Goal: Navigation & Orientation: Find specific page/section

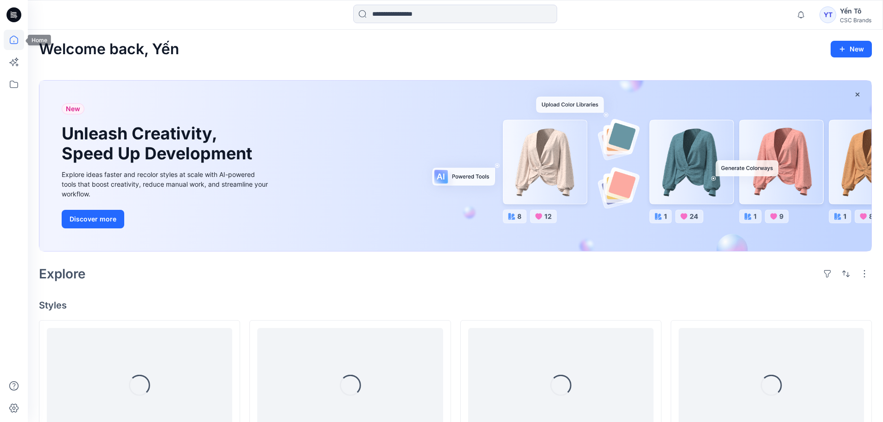
click at [13, 40] on icon at bounding box center [14, 40] width 20 height 20
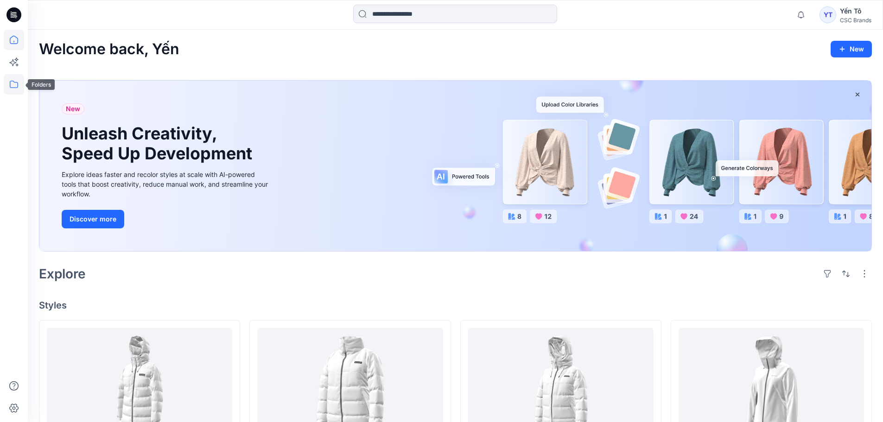
click at [7, 88] on icon at bounding box center [14, 84] width 20 height 20
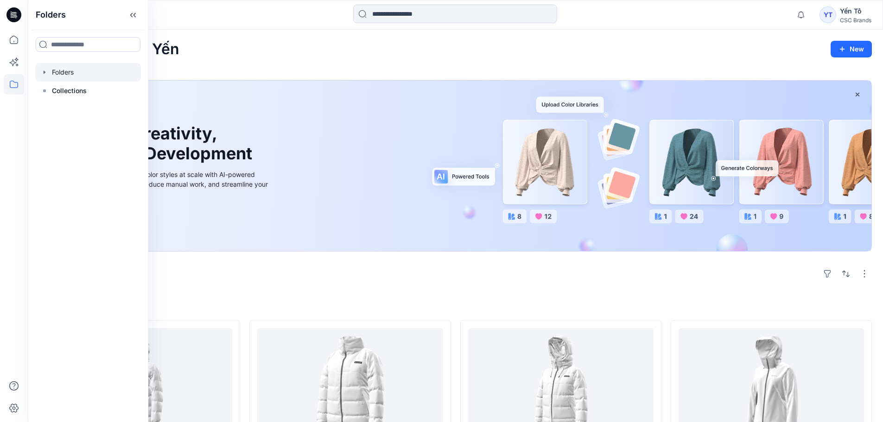
click at [80, 76] on div at bounding box center [88, 72] width 106 height 19
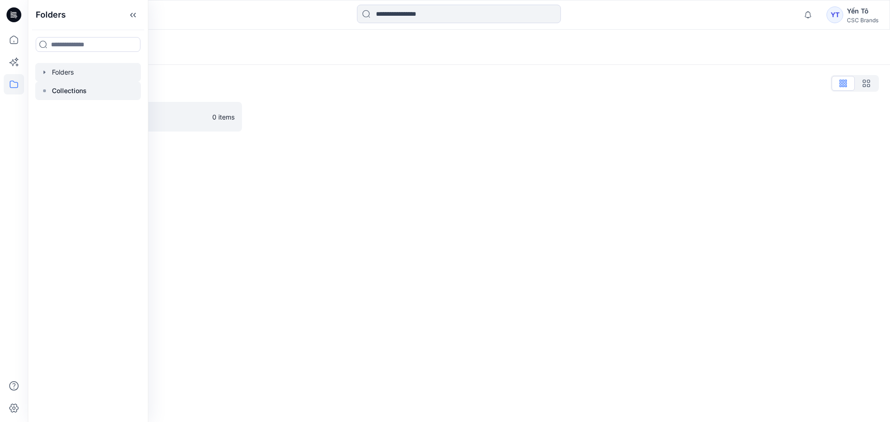
click at [86, 90] on p "Collections" at bounding box center [69, 90] width 35 height 11
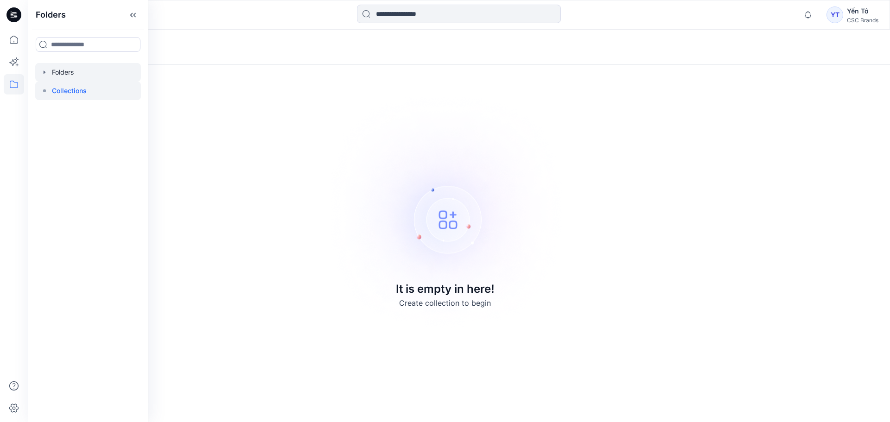
click at [36, 64] on div at bounding box center [88, 72] width 106 height 19
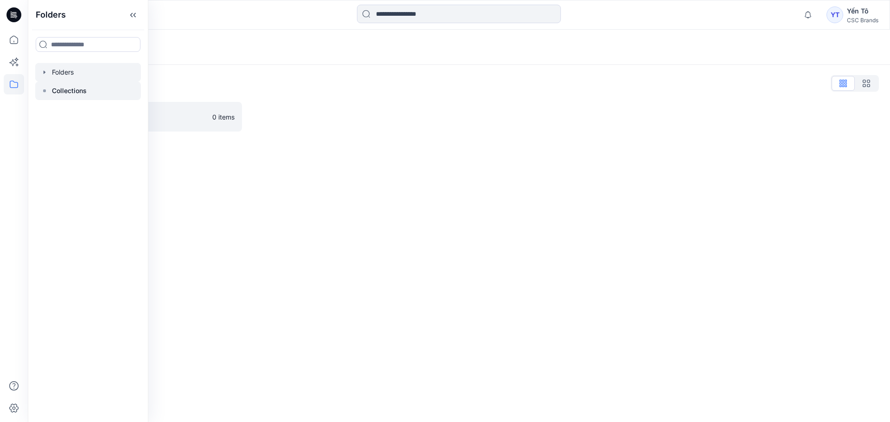
click at [64, 89] on p "Collections" at bounding box center [69, 90] width 35 height 11
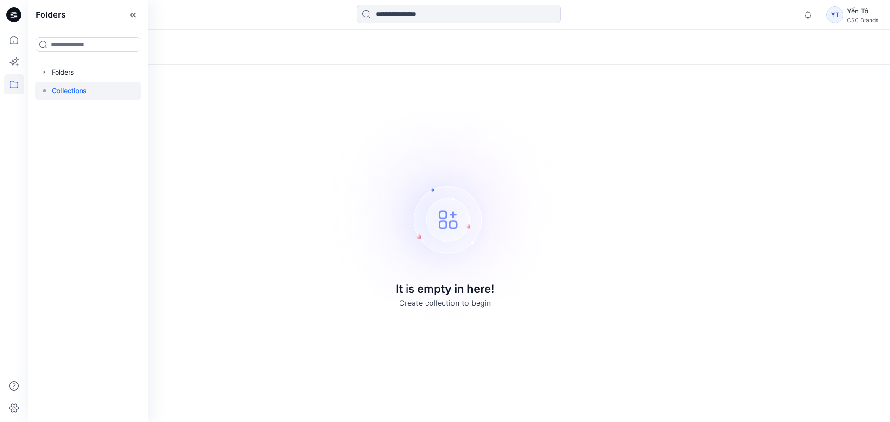
click at [64, 89] on p "Collections" at bounding box center [69, 90] width 35 height 11
click at [13, 61] on icon at bounding box center [14, 62] width 20 height 20
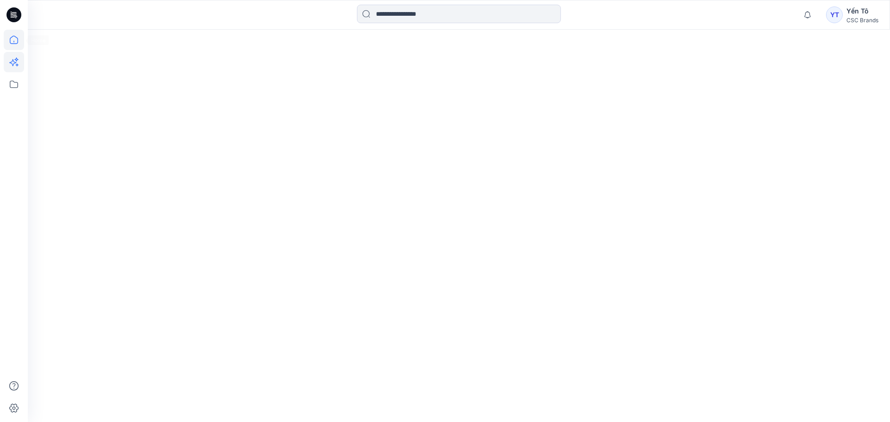
click at [10, 42] on icon at bounding box center [14, 40] width 8 height 8
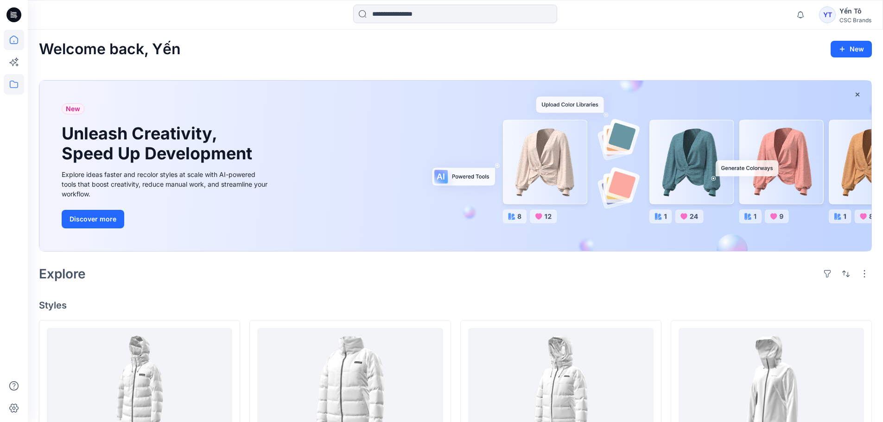
click at [7, 76] on icon at bounding box center [14, 84] width 20 height 20
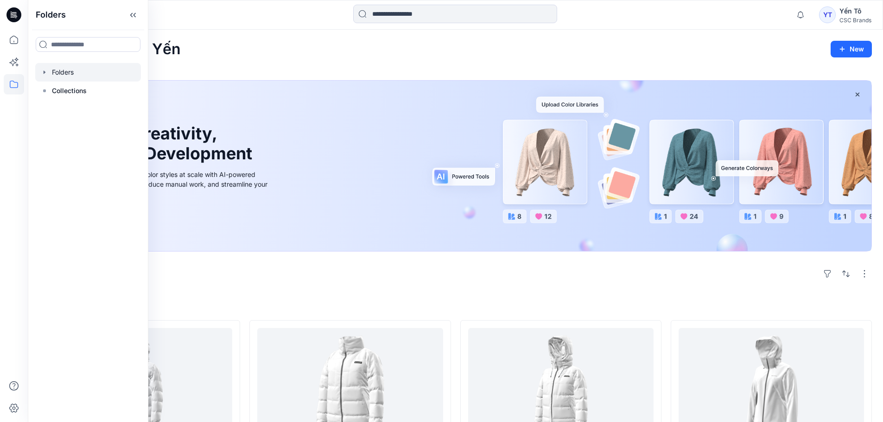
click at [75, 75] on div at bounding box center [88, 72] width 106 height 19
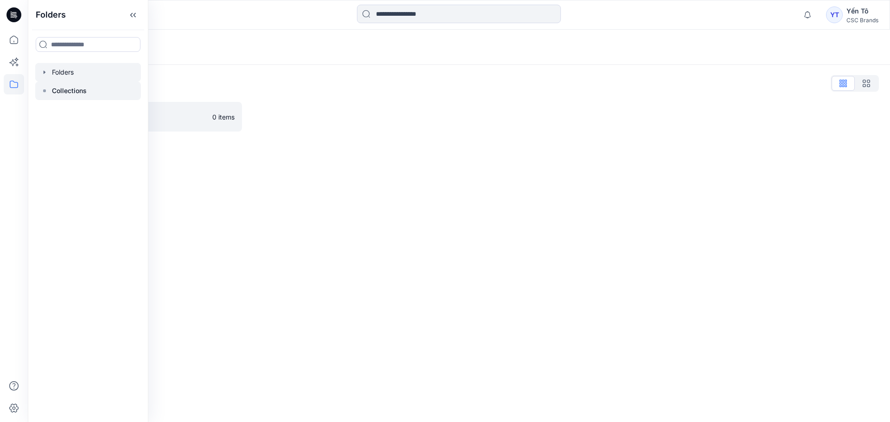
click at [70, 85] on p "Collections" at bounding box center [69, 90] width 35 height 11
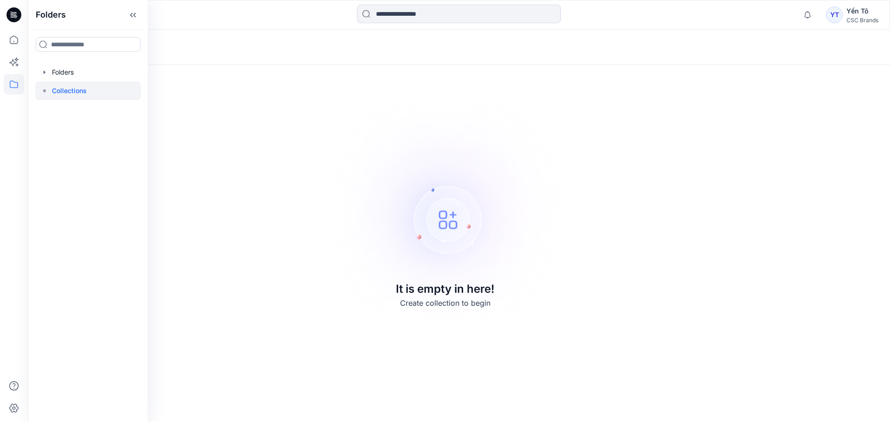
click at [70, 85] on p "Collections" at bounding box center [69, 90] width 35 height 11
click at [42, 92] on icon at bounding box center [44, 90] width 7 height 7
click at [46, 71] on icon "button" at bounding box center [44, 72] width 7 height 7
click at [65, 90] on div at bounding box center [88, 91] width 106 height 19
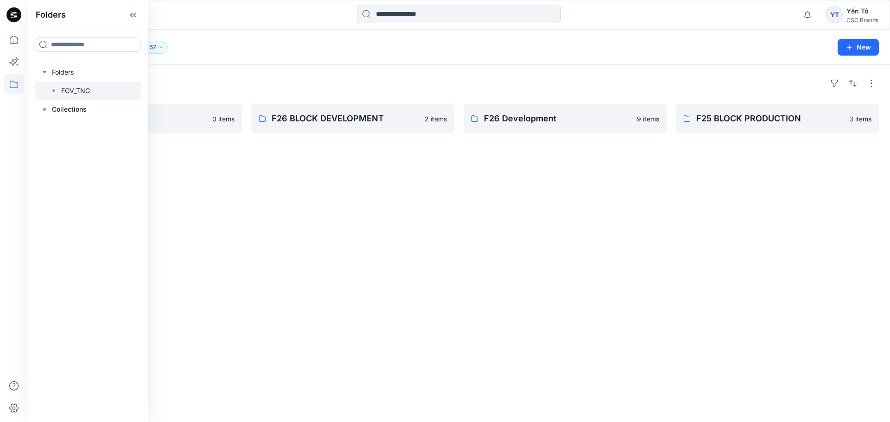
click at [312, 230] on div "Folders S27 Development 0 items F26 BLOCK DEVELOPMENT 2 items F26 Development 9…" at bounding box center [459, 243] width 862 height 357
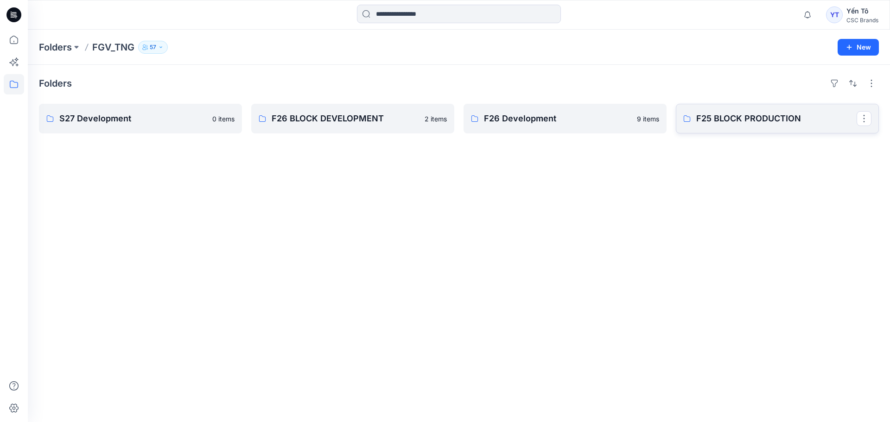
click at [758, 124] on p "F25 BLOCK PRODUCTION" at bounding box center [776, 118] width 160 height 13
click at [382, 124] on p "F26 BLOCK DEVELOPMENT" at bounding box center [352, 118] width 160 height 13
click at [538, 114] on p "F26 Development" at bounding box center [564, 118] width 160 height 13
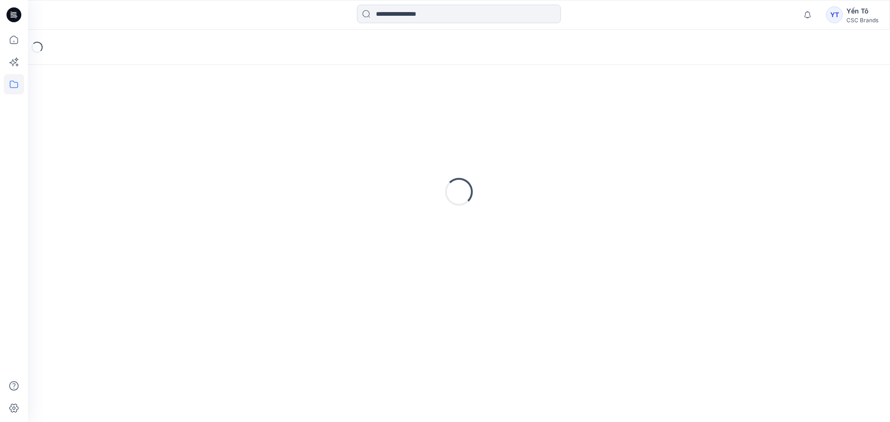
click at [538, 114] on div "Loading..." at bounding box center [459, 192] width 840 height 232
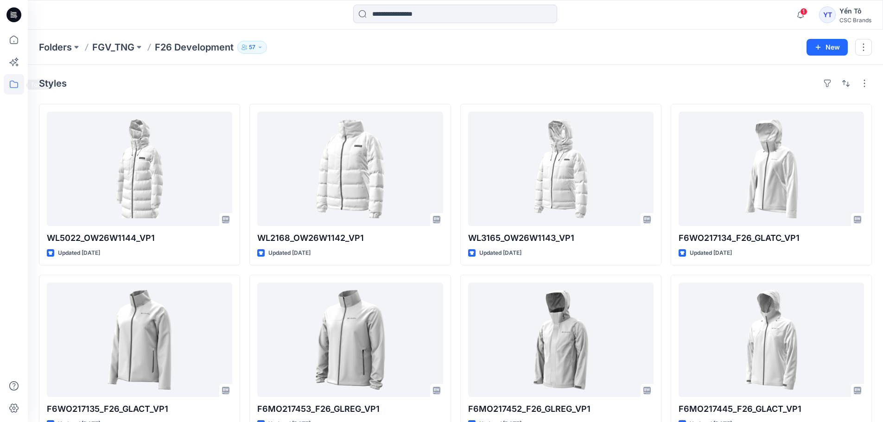
click at [16, 88] on icon at bounding box center [14, 84] width 20 height 20
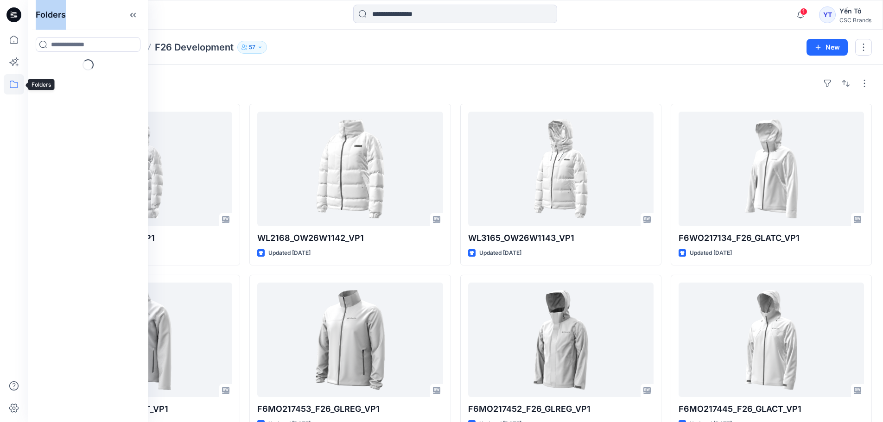
click at [16, 88] on icon at bounding box center [14, 84] width 20 height 20
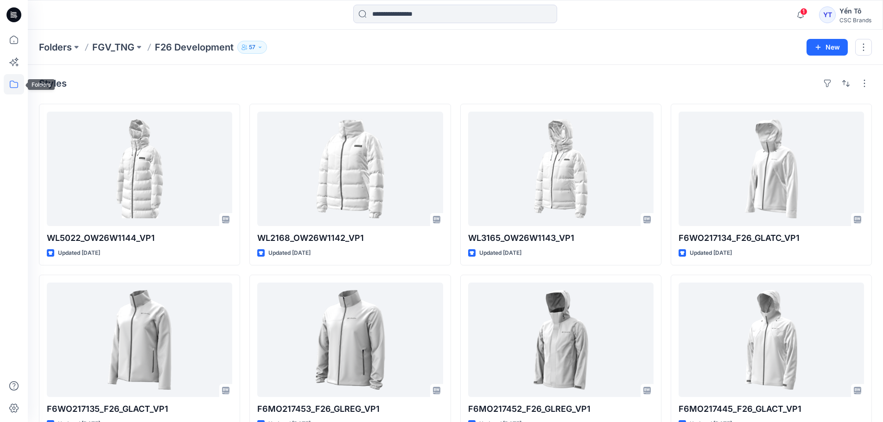
click at [10, 85] on icon at bounding box center [14, 84] width 8 height 7
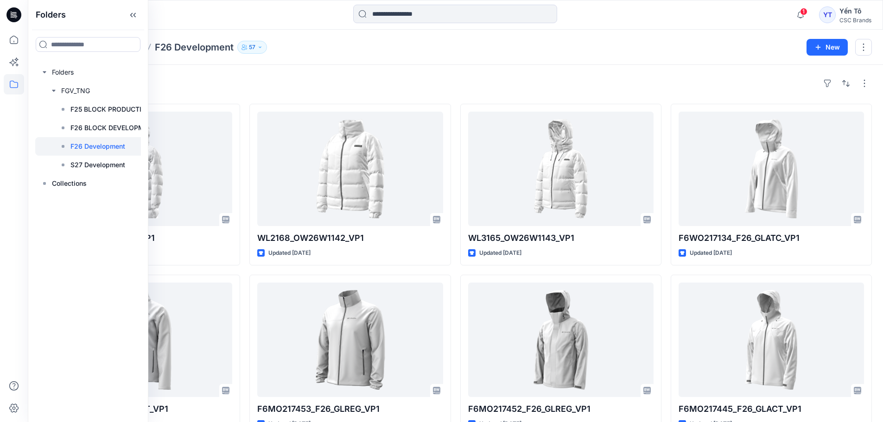
click at [173, 78] on div "Styles" at bounding box center [455, 83] width 833 height 15
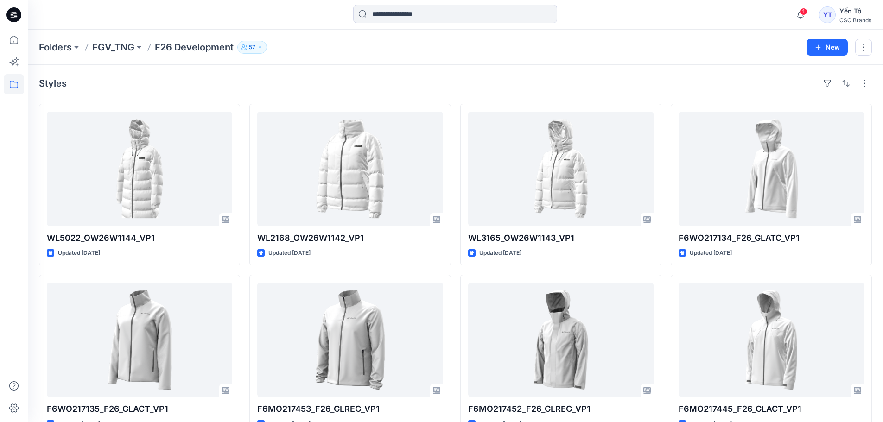
click at [171, 47] on p "F26 Development" at bounding box center [194, 47] width 79 height 13
click at [180, 48] on p "F26 Development" at bounding box center [194, 47] width 79 height 13
click at [122, 51] on p "FGV_TNG" at bounding box center [113, 47] width 42 height 13
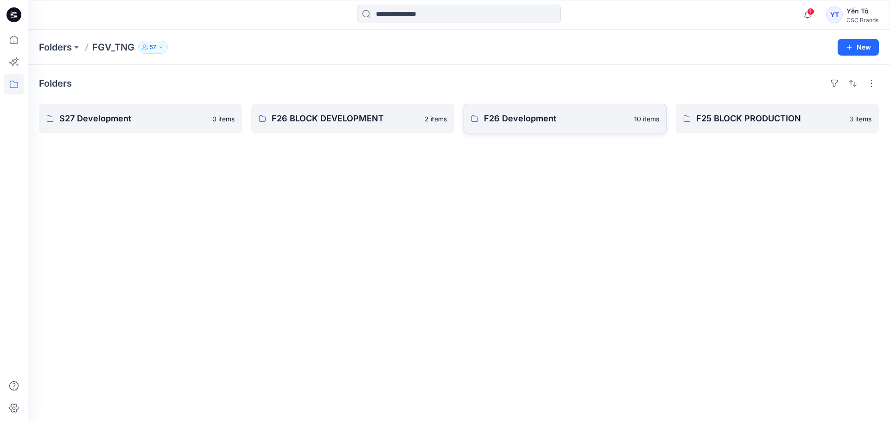
click at [534, 131] on link "F26 Development 10 items" at bounding box center [564, 119] width 203 height 30
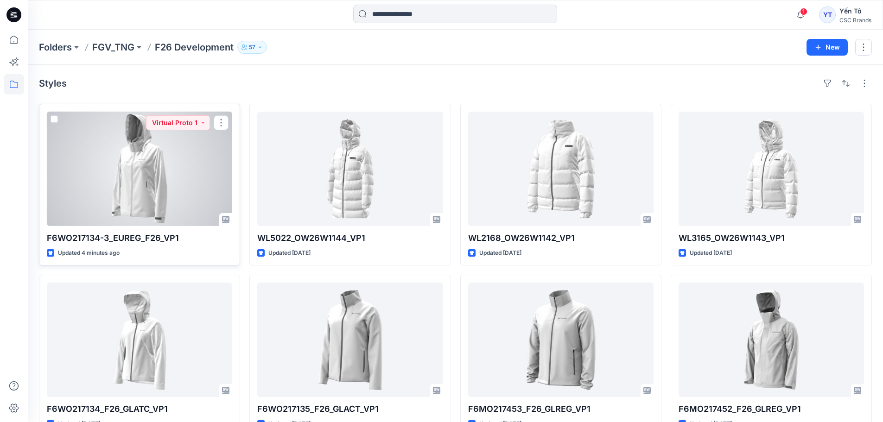
click at [106, 191] on div at bounding box center [139, 169] width 185 height 114
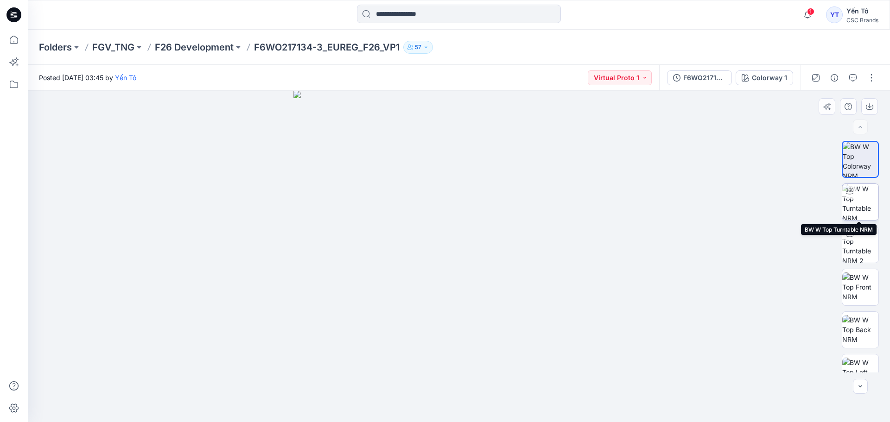
click at [858, 203] on img at bounding box center [860, 202] width 36 height 36
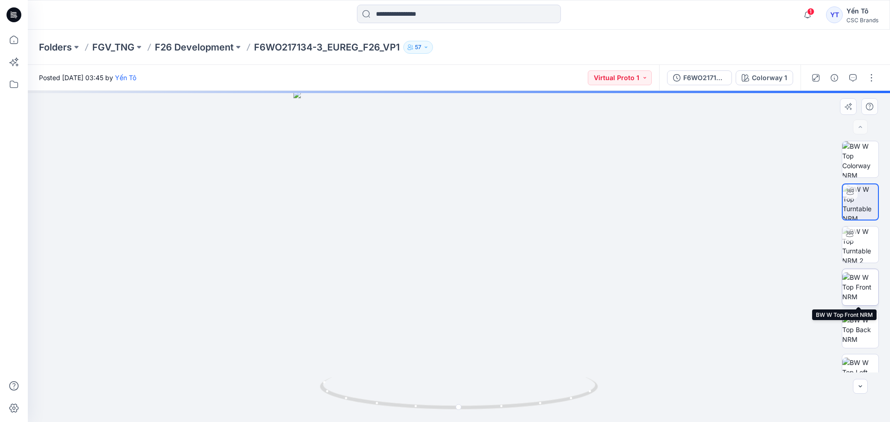
click at [863, 283] on img at bounding box center [860, 286] width 36 height 29
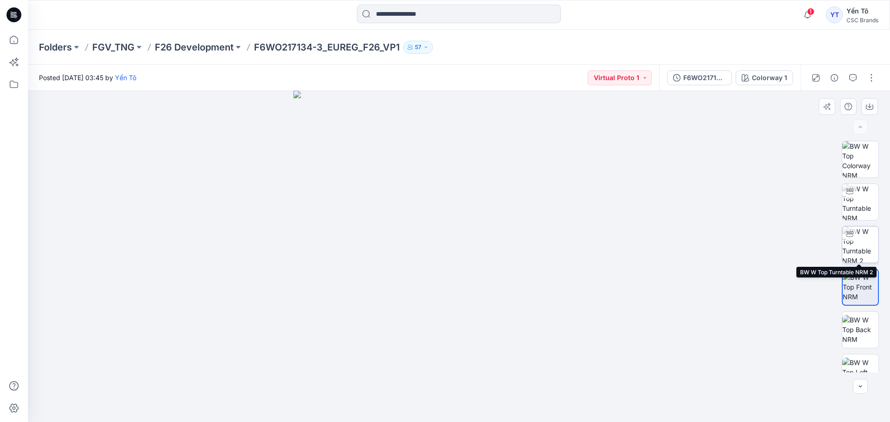
click at [867, 252] on img at bounding box center [860, 245] width 36 height 36
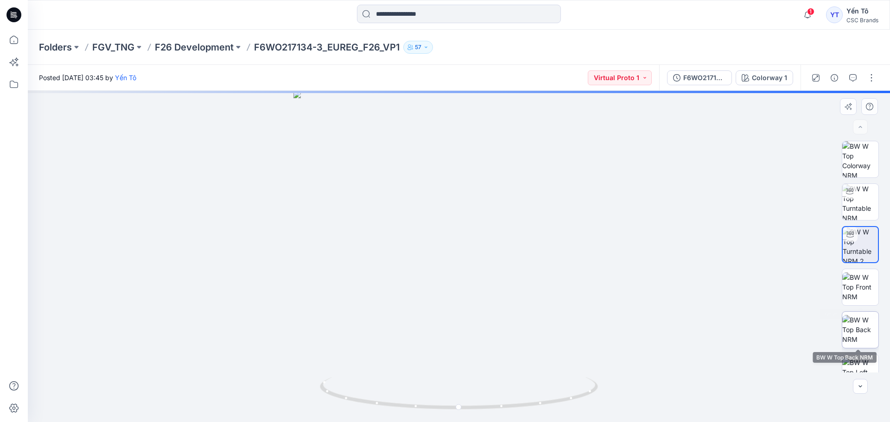
click at [860, 328] on img at bounding box center [860, 329] width 36 height 29
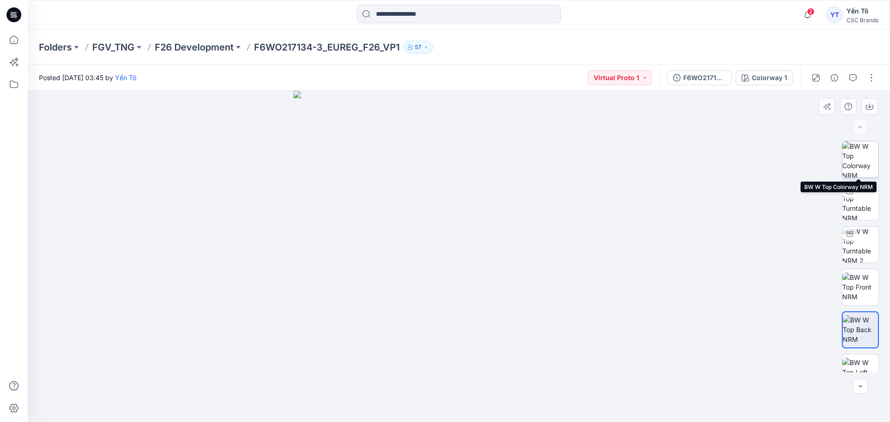
click at [858, 166] on img at bounding box center [860, 159] width 36 height 36
